Goal: Find specific page/section: Find specific page/section

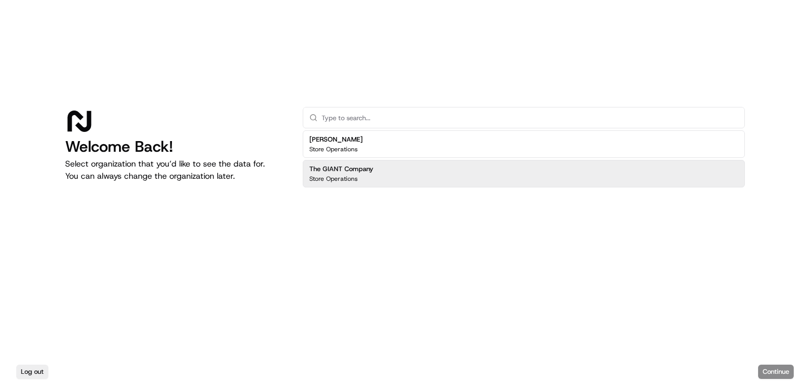
click at [378, 168] on div "The GIANT Company Store Operations" at bounding box center [524, 173] width 442 height 27
click at [771, 370] on button "Continue" at bounding box center [776, 371] width 36 height 14
